Goal: Task Accomplishment & Management: Manage account settings

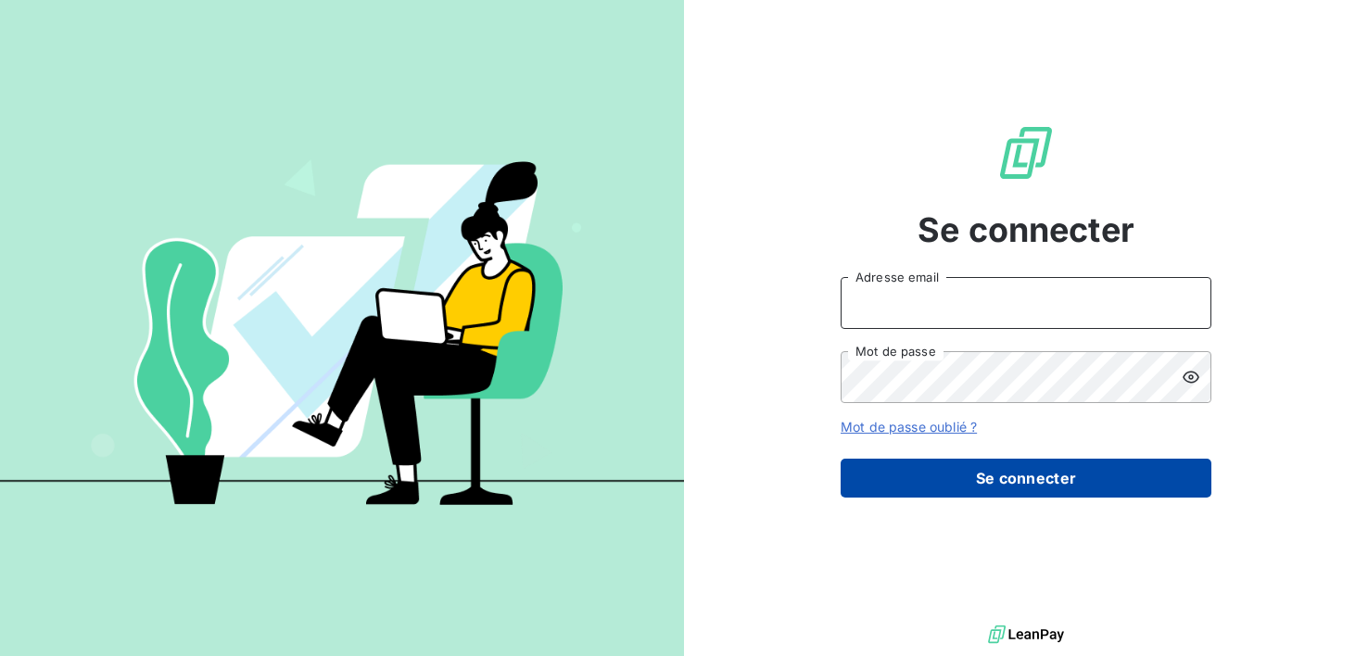
type input "finances@ccb-antilles.com"
click at [1070, 485] on button "Se connecter" at bounding box center [1026, 478] width 371 height 39
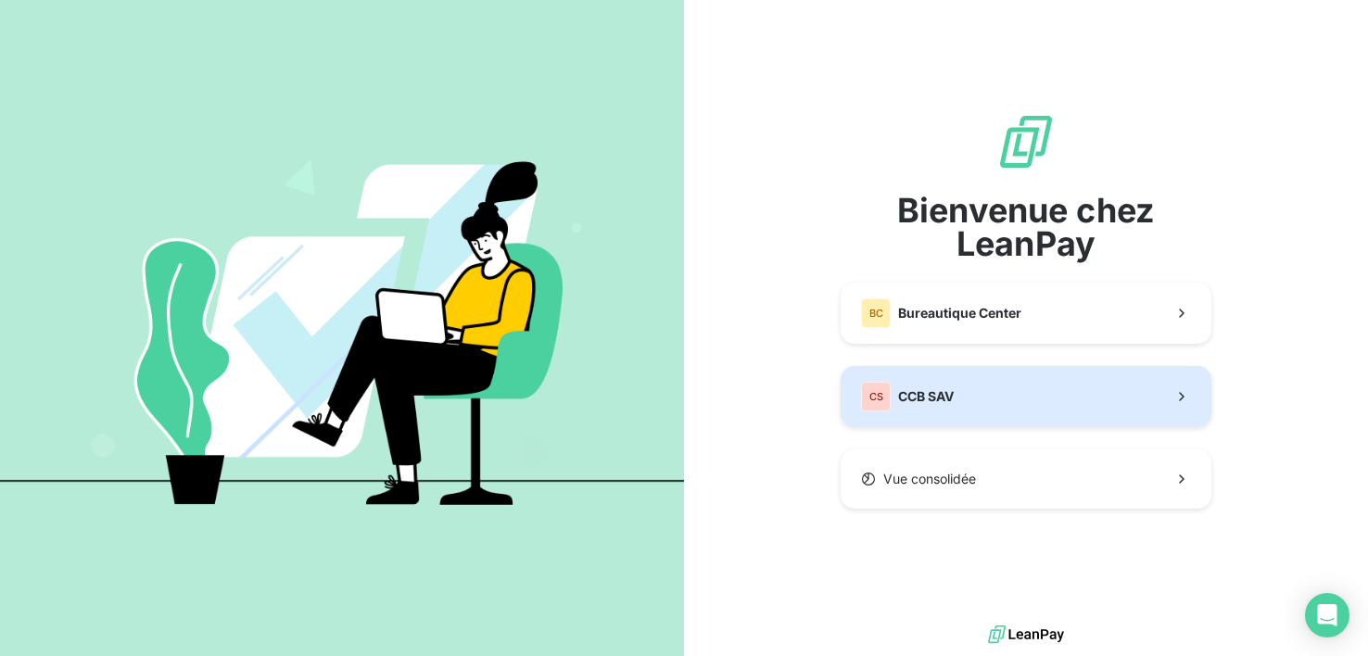
click at [975, 400] on button "CS CCB SAV" at bounding box center [1026, 396] width 371 height 61
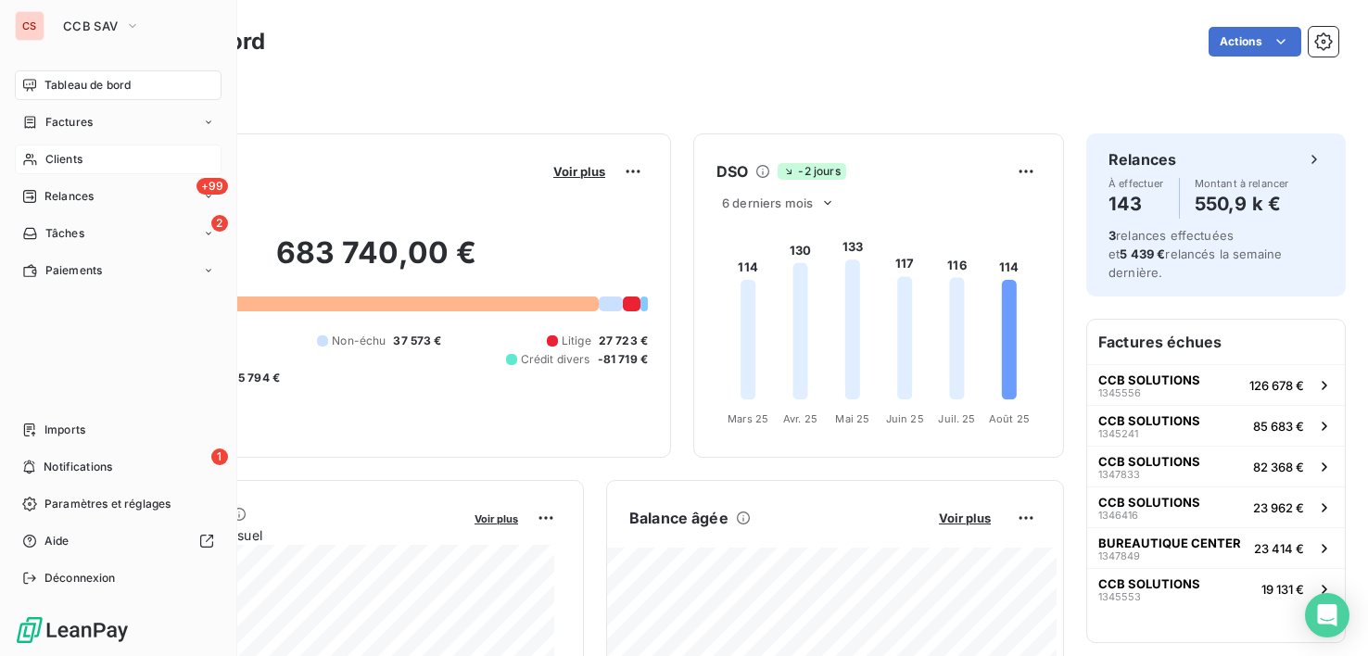
click at [59, 159] on span "Clients" at bounding box center [63, 159] width 37 height 17
